Goal: Use online tool/utility: Utilize a website feature to perform a specific function

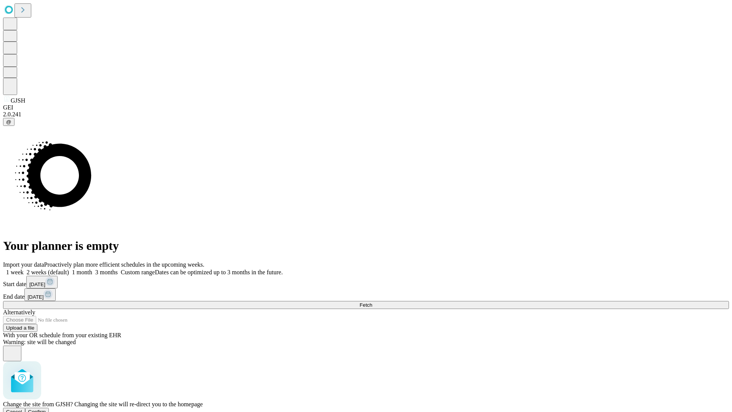
click at [46, 409] on span "Confirm" at bounding box center [37, 412] width 18 height 6
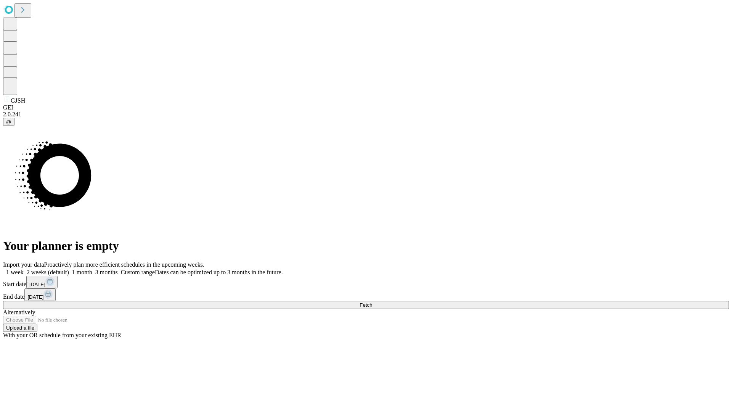
click at [24, 269] on label "1 week" at bounding box center [13, 272] width 21 height 6
click at [372, 302] on span "Fetch" at bounding box center [366, 305] width 13 height 6
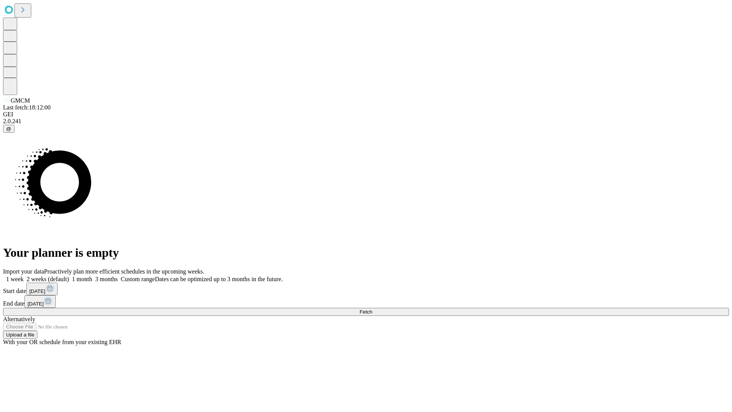
click at [24, 276] on label "1 week" at bounding box center [13, 279] width 21 height 6
click at [372, 309] on span "Fetch" at bounding box center [366, 312] width 13 height 6
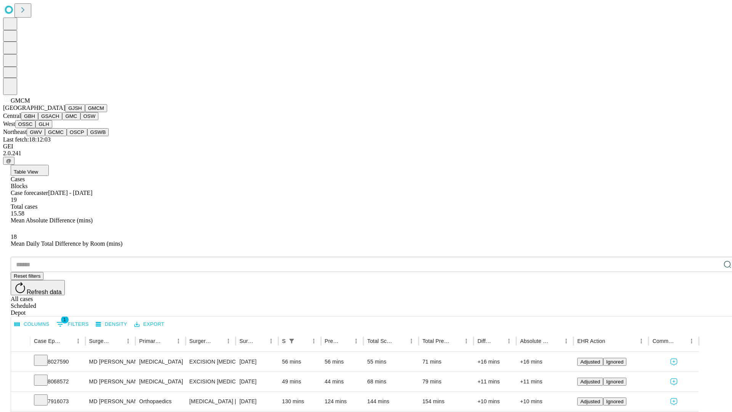
click at [38, 120] on button "GBH" at bounding box center [29, 116] width 17 height 8
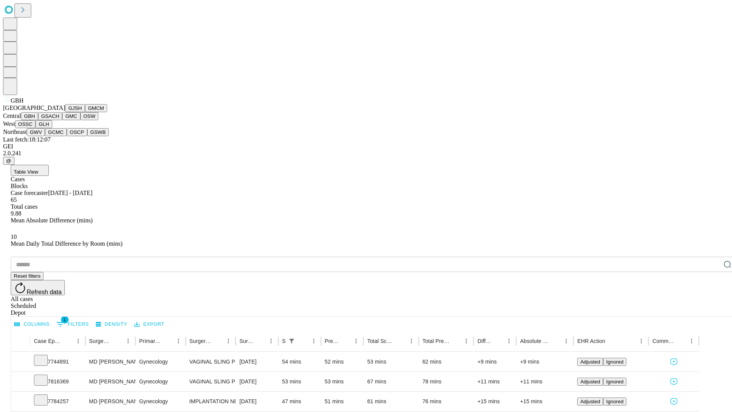
click at [59, 120] on button "GSACH" at bounding box center [50, 116] width 24 height 8
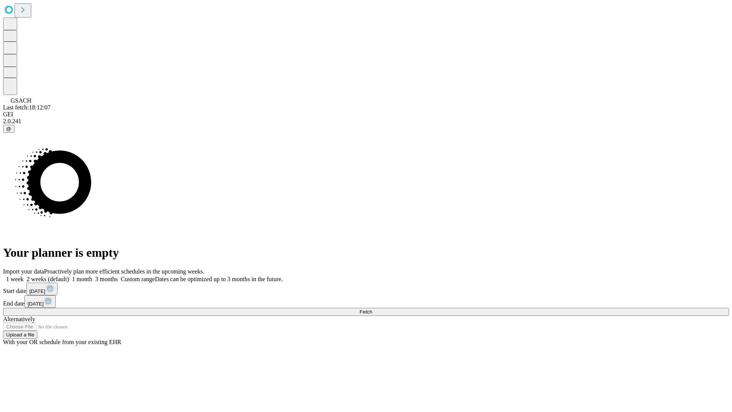
click at [24, 276] on label "1 week" at bounding box center [13, 279] width 21 height 6
click at [372, 309] on span "Fetch" at bounding box center [366, 312] width 13 height 6
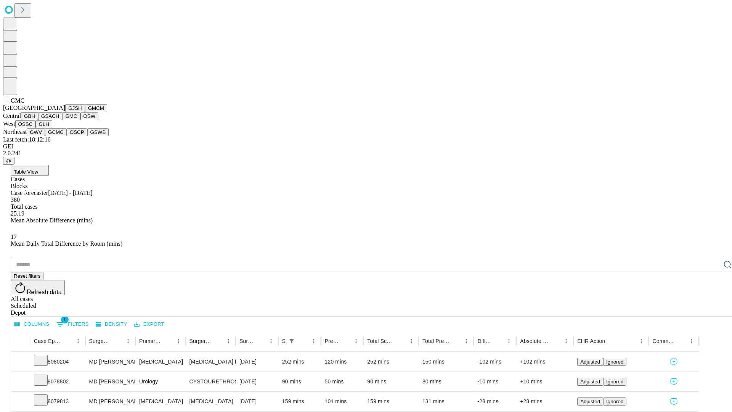
click at [80, 120] on button "OSW" at bounding box center [89, 116] width 18 height 8
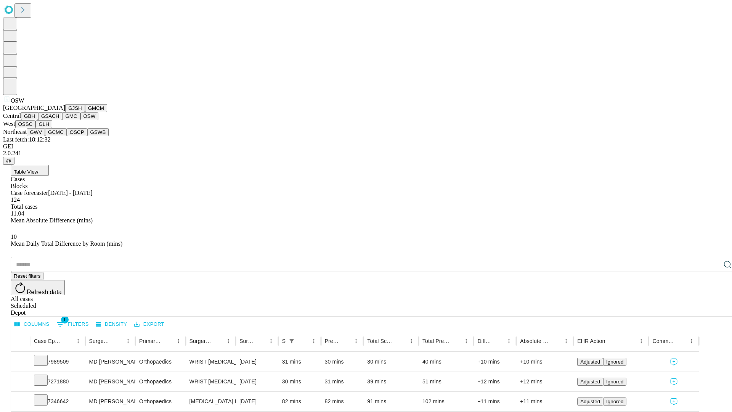
click at [36, 128] on button "OSSC" at bounding box center [25, 124] width 21 height 8
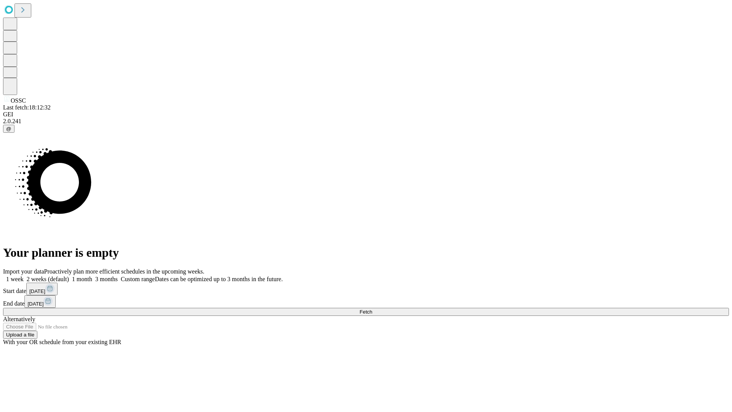
click at [24, 276] on label "1 week" at bounding box center [13, 279] width 21 height 6
click at [372, 309] on span "Fetch" at bounding box center [366, 312] width 13 height 6
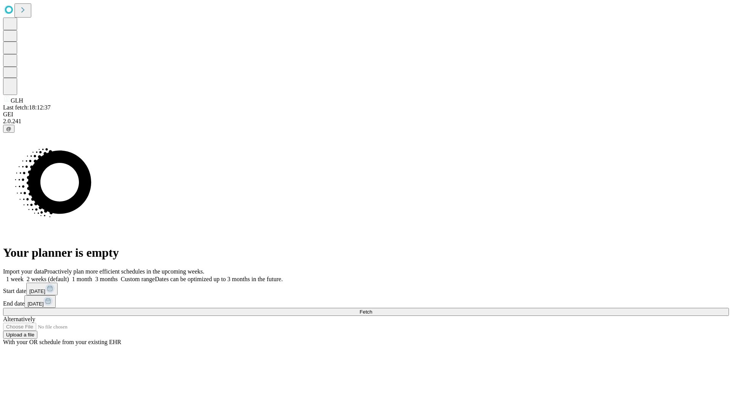
click at [24, 276] on label "1 week" at bounding box center [13, 279] width 21 height 6
click at [372, 309] on span "Fetch" at bounding box center [366, 312] width 13 height 6
click at [24, 276] on label "1 week" at bounding box center [13, 279] width 21 height 6
click at [372, 309] on span "Fetch" at bounding box center [366, 312] width 13 height 6
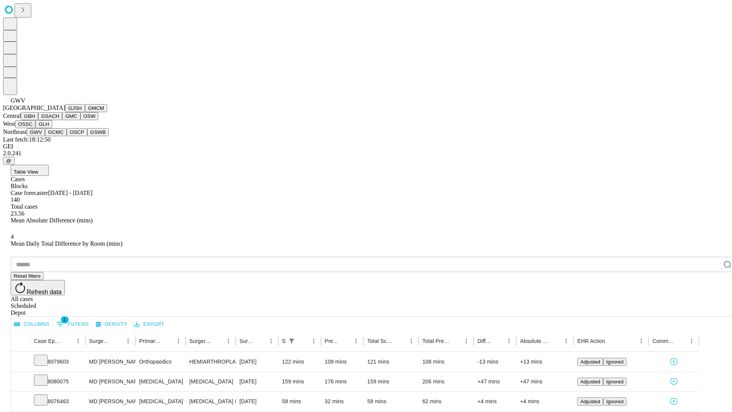
click at [59, 136] on button "GCMC" at bounding box center [56, 132] width 22 height 8
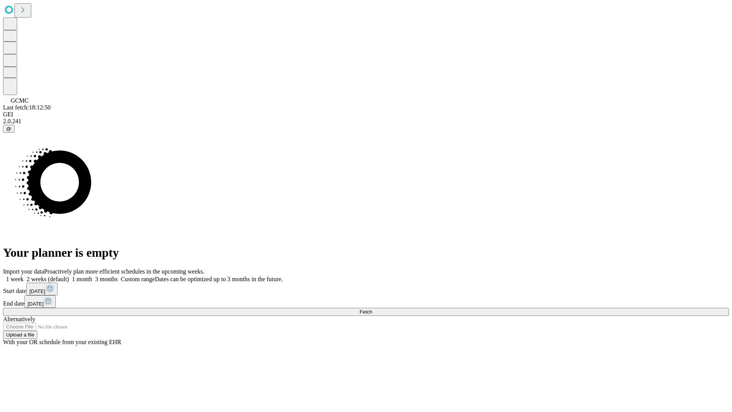
click at [24, 276] on label "1 week" at bounding box center [13, 279] width 21 height 6
click at [372, 309] on span "Fetch" at bounding box center [366, 312] width 13 height 6
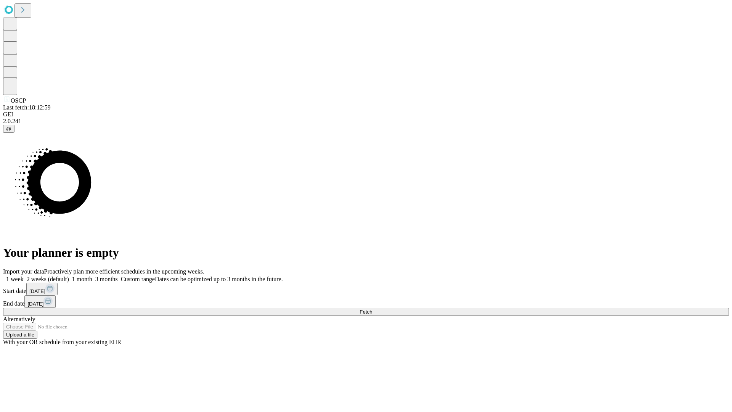
click at [24, 276] on label "1 week" at bounding box center [13, 279] width 21 height 6
click at [372, 309] on span "Fetch" at bounding box center [366, 312] width 13 height 6
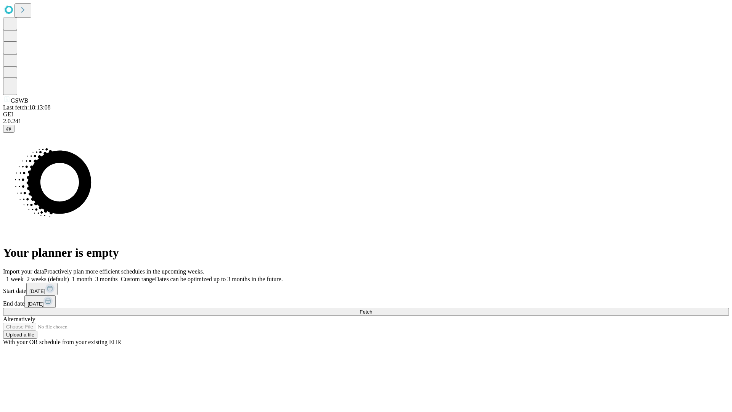
click at [372, 309] on span "Fetch" at bounding box center [366, 312] width 13 height 6
